Goal: Information Seeking & Learning: Learn about a topic

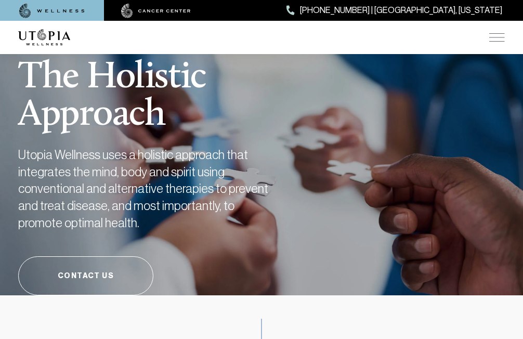
click at [498, 42] on div "ABOUT US [MEDICAL_DATA] SERVICES Services Overview [MEDICAL_DATA]: What It Is, …" at bounding box center [261, 37] width 487 height 33
click at [496, 41] on img at bounding box center [497, 37] width 16 height 8
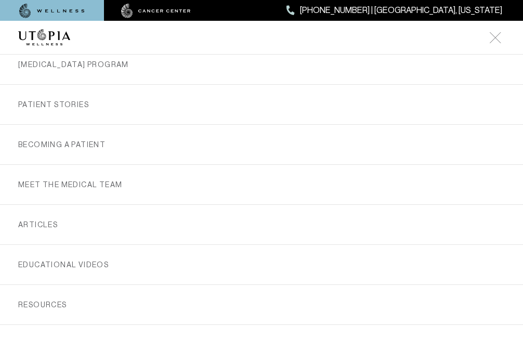
scroll to position [52, 0]
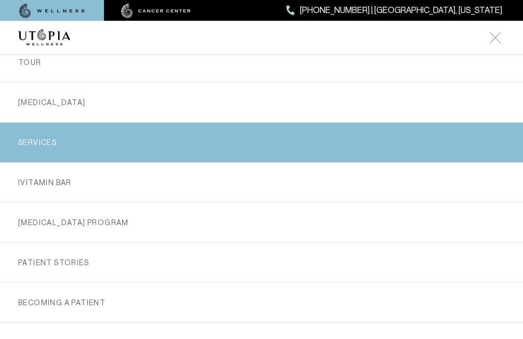
click at [37, 149] on link "SERVICES" at bounding box center [261, 143] width 487 height 40
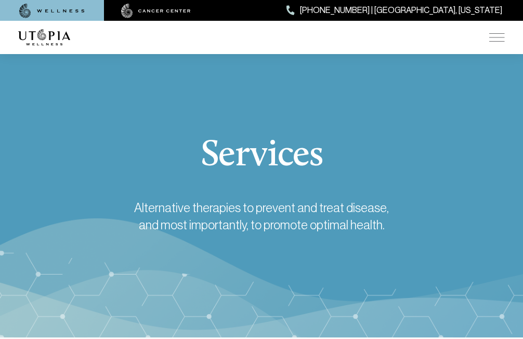
click at [494, 32] on div "ABOUT US [MEDICAL_DATA] SERVICES Services Overview [MEDICAL_DATA]: What It Is, …" at bounding box center [261, 37] width 487 height 33
click at [496, 37] on img at bounding box center [497, 37] width 16 height 8
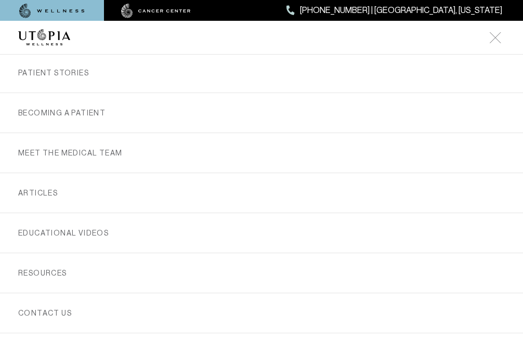
scroll to position [260, 0]
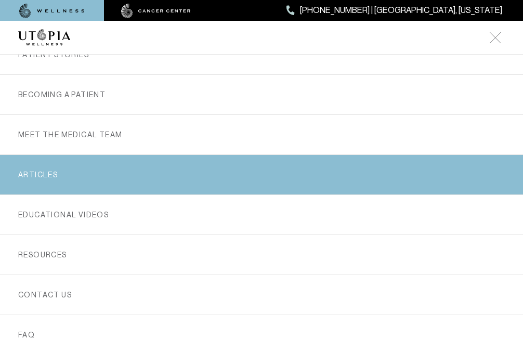
click at [56, 186] on link "ARTICLES" at bounding box center [261, 175] width 487 height 40
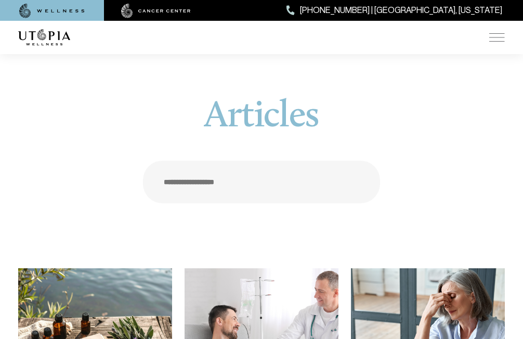
click at [493, 34] on img at bounding box center [497, 37] width 16 height 8
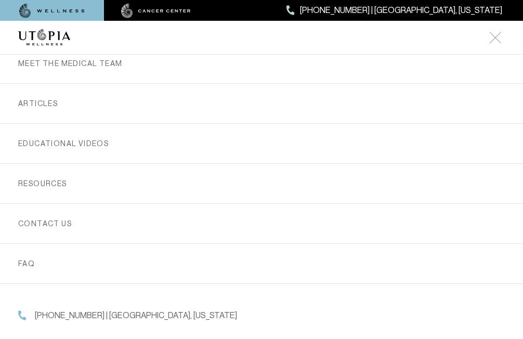
scroll to position [156, 0]
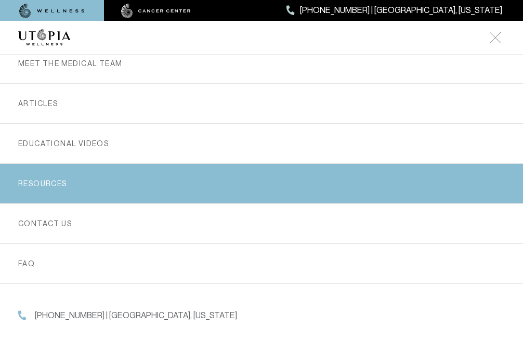
click at [80, 176] on link "RESOURCES" at bounding box center [261, 184] width 487 height 40
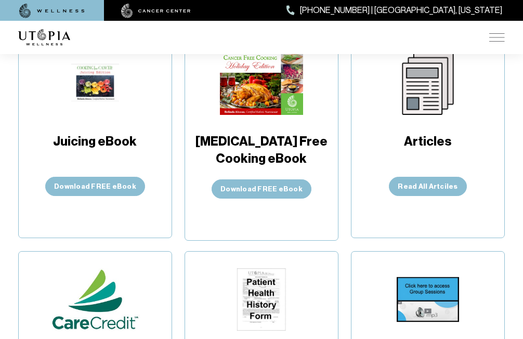
scroll to position [416, 0]
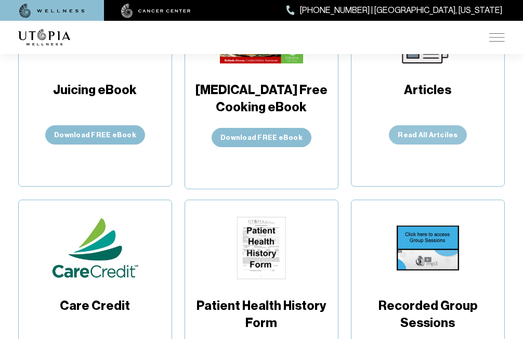
click at [437, 137] on link "Read All Artciles" at bounding box center [427, 134] width 77 height 19
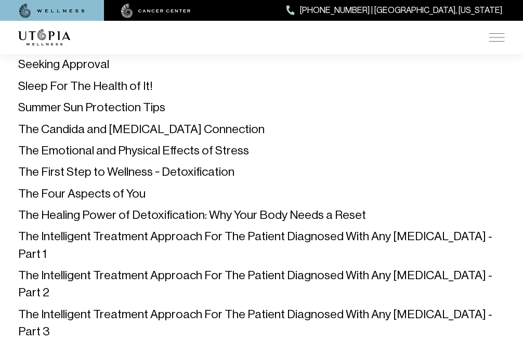
scroll to position [1040, 0]
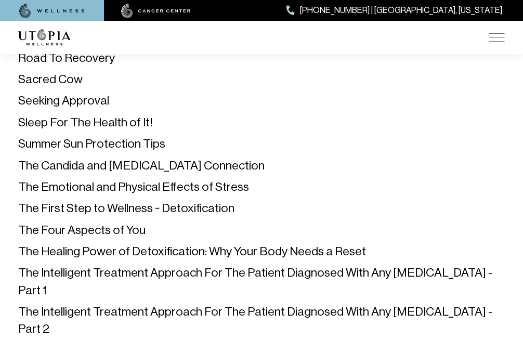
click at [70, 123] on link "Sleep For The Health of It!" at bounding box center [85, 122] width 135 height 14
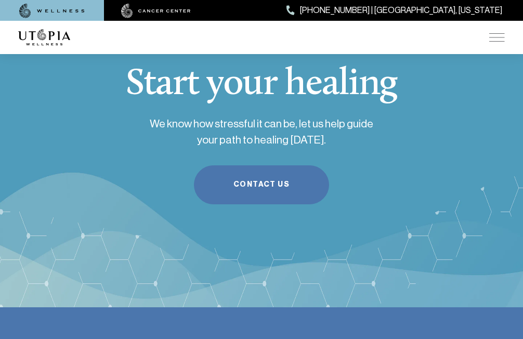
scroll to position [1300, 0]
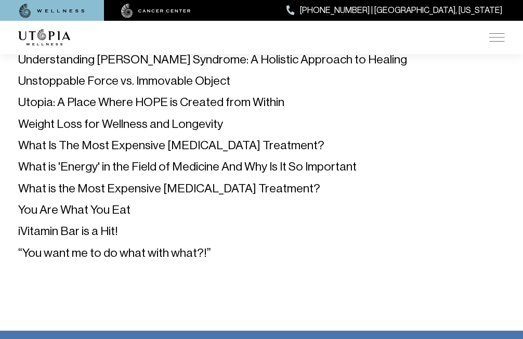
click at [88, 246] on link "“You want me to do what with what?!”" at bounding box center [114, 253] width 192 height 14
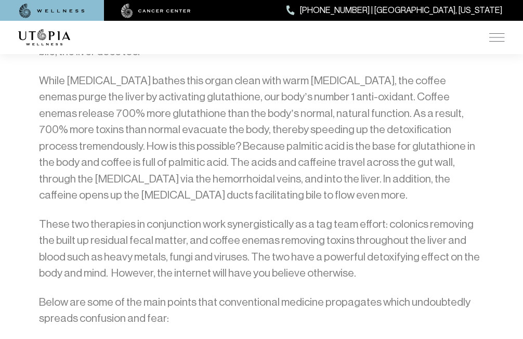
scroll to position [832, 0]
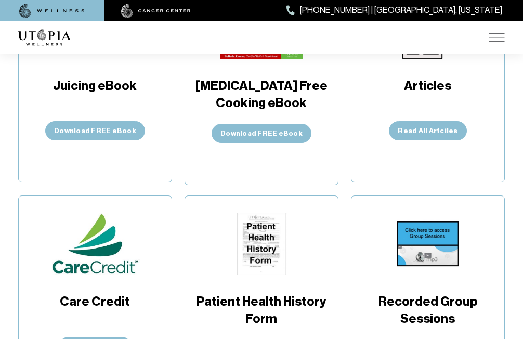
scroll to position [312, 0]
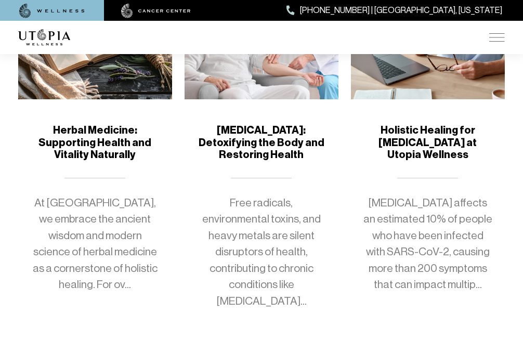
scroll to position [156, 0]
